Goal: Transaction & Acquisition: Purchase product/service

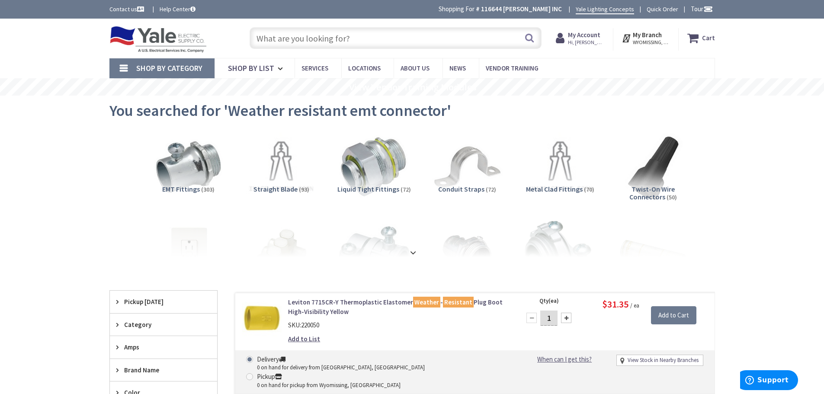
click at [356, 34] on input "text" at bounding box center [396, 38] width 292 height 22
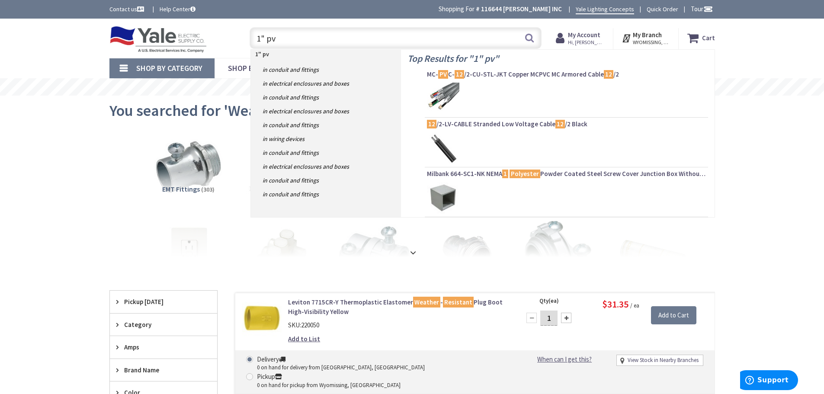
type input "1" pvc"
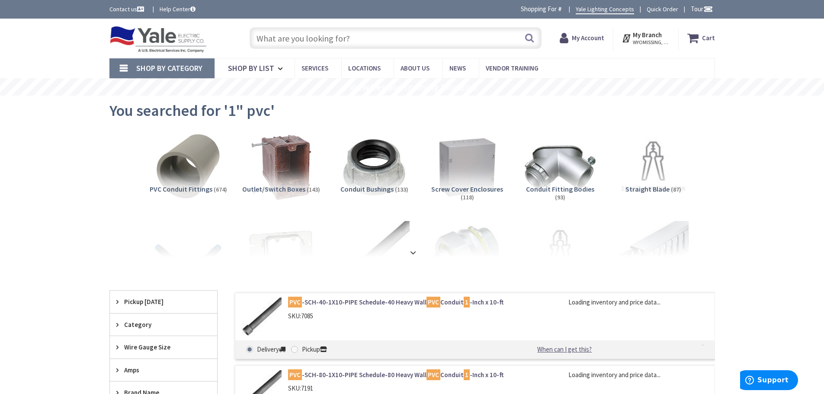
type input "[STREET_ADDRESS]"
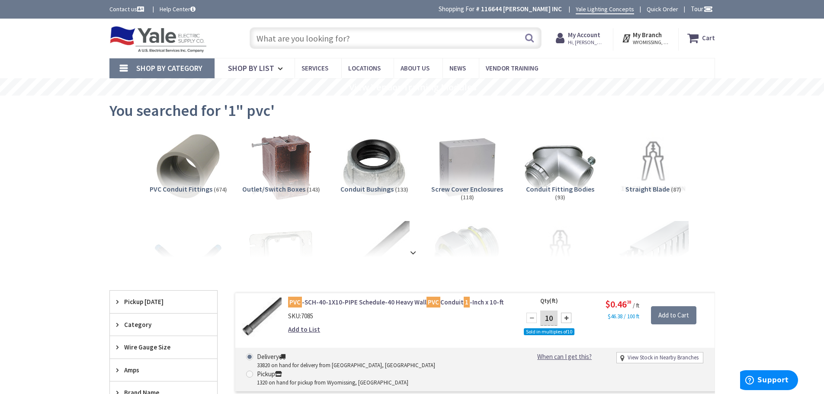
click at [282, 33] on input "text" at bounding box center [396, 38] width 292 height 22
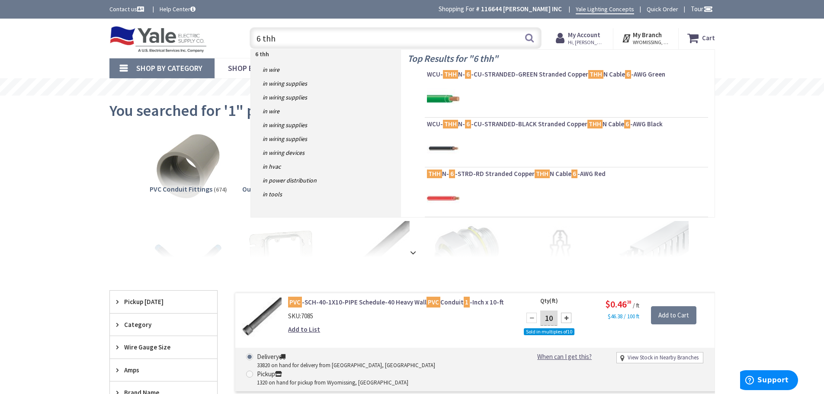
type input "6 thhn"
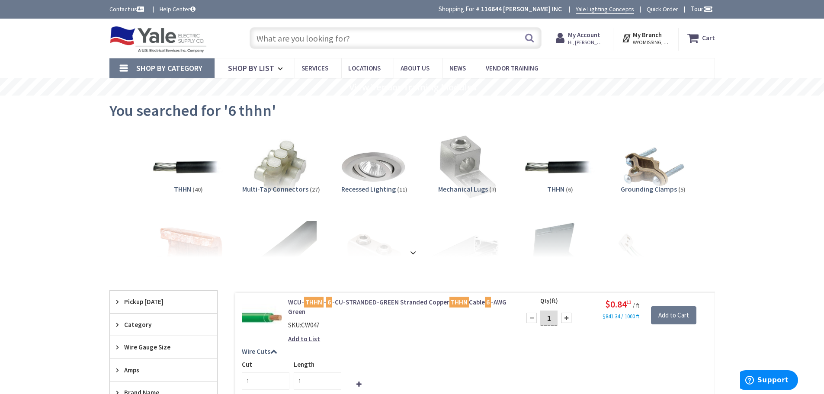
click at [282, 33] on input "text" at bounding box center [396, 38] width 292 height 22
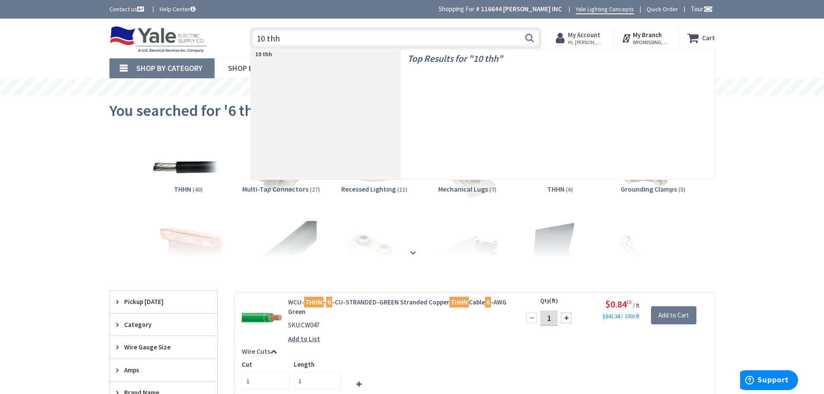
type input "10 thhn"
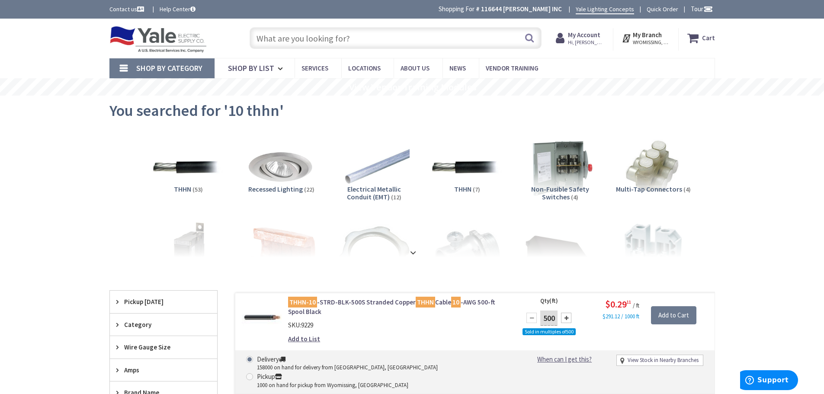
click at [323, 36] on input "text" at bounding box center [396, 38] width 292 height 22
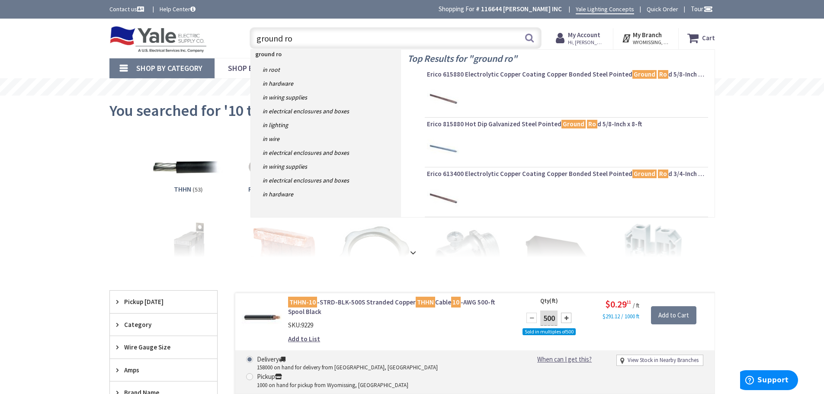
type input "ground rod"
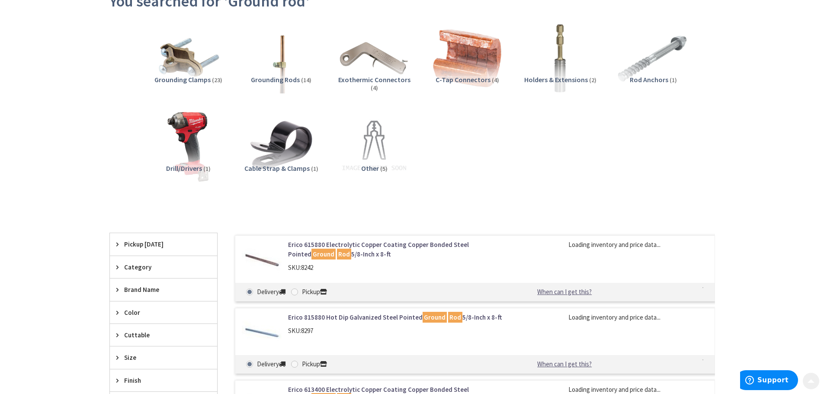
scroll to position [130, 0]
